Goal: Information Seeking & Learning: Find specific fact

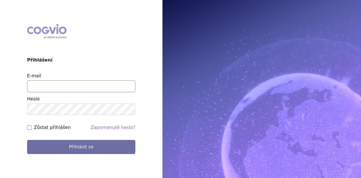
click at [79, 84] on input "E-mail" at bounding box center [81, 86] width 108 height 12
type input "[PERSON_NAME][EMAIL_ADDRESS][DOMAIN_NAME]"
click at [27, 140] on button "Přihlásit se" at bounding box center [81, 147] width 108 height 14
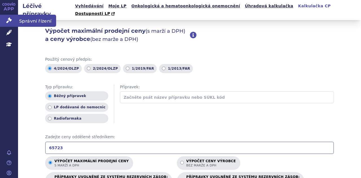
click at [5, 21] on link "Správní řízení" at bounding box center [9, 21] width 18 height 12
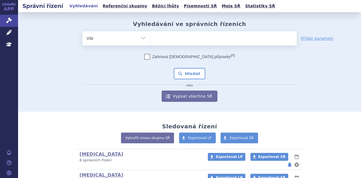
click at [168, 38] on ul at bounding box center [223, 37] width 146 height 12
click at [150, 38] on select at bounding box center [150, 38] width 0 height 14
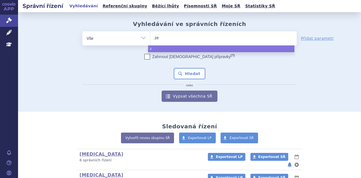
type input "zej"
type input "zeju"
type input "zejula"
select select "zejula"
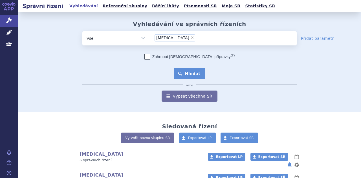
drag, startPoint x: 186, startPoint y: 82, endPoint x: 191, endPoint y: 70, distance: 13.9
click at [191, 70] on div "Zahrnout bratrské přípravky (?) * Pozor, hledání dle vyhledávacího parametru In…" at bounding box center [189, 78] width 214 height 48
click at [191, 70] on button "Hledat" at bounding box center [190, 73] width 32 height 11
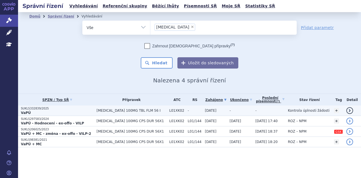
click at [78, 110] on p "SUKLS332839/2025" at bounding box center [57, 109] width 73 height 4
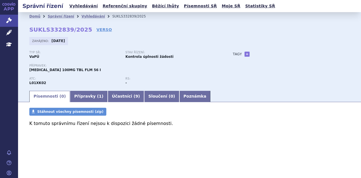
click at [262, 63] on div "Typ SŘ: VaPÚ Stav řízení: Kontrola úplnosti žádosti Přípravek: [MEDICAL_DATA] 1…" at bounding box center [189, 70] width 320 height 39
